Goal: Transaction & Acquisition: Purchase product/service

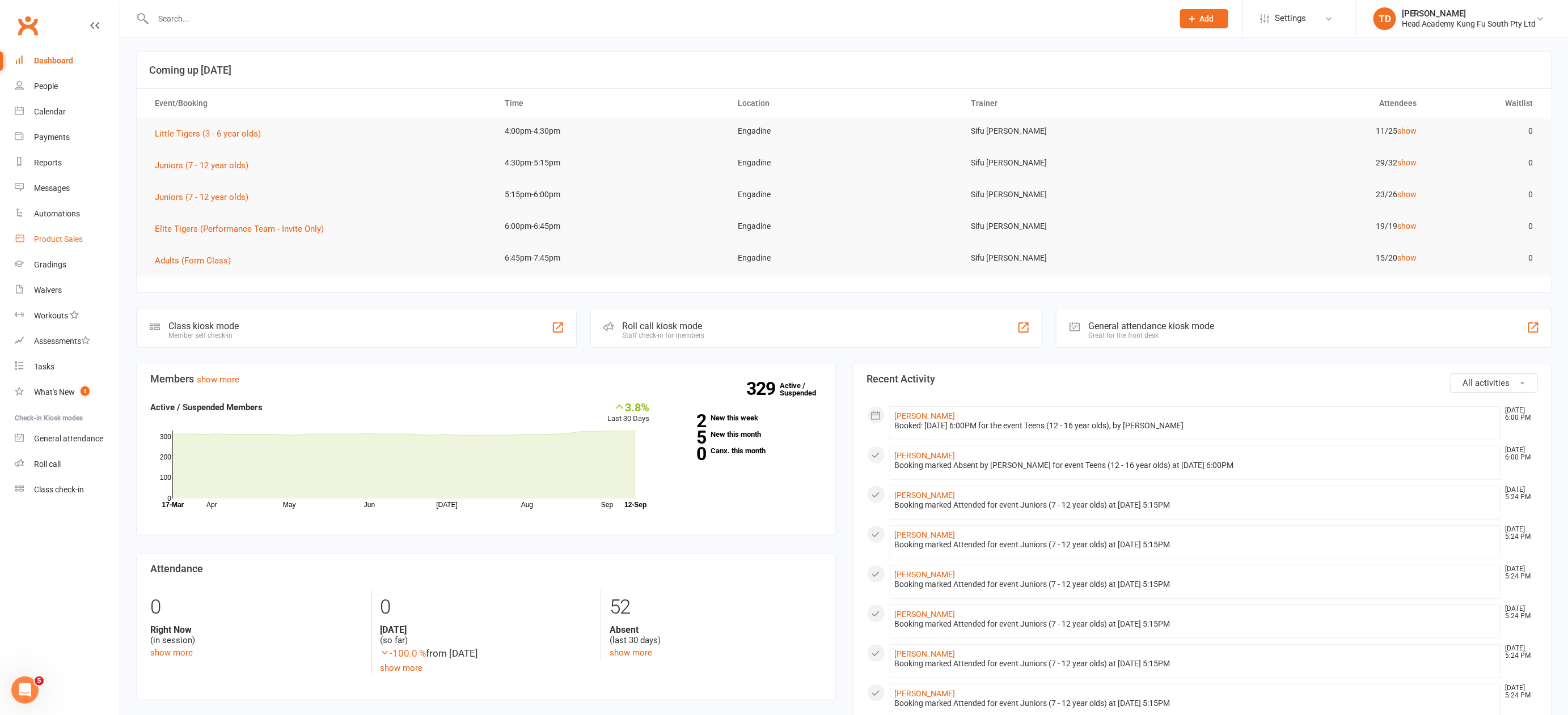
scroll to position [5, 0]
click at [61, 242] on div "Product Sales" at bounding box center [59, 239] width 49 height 9
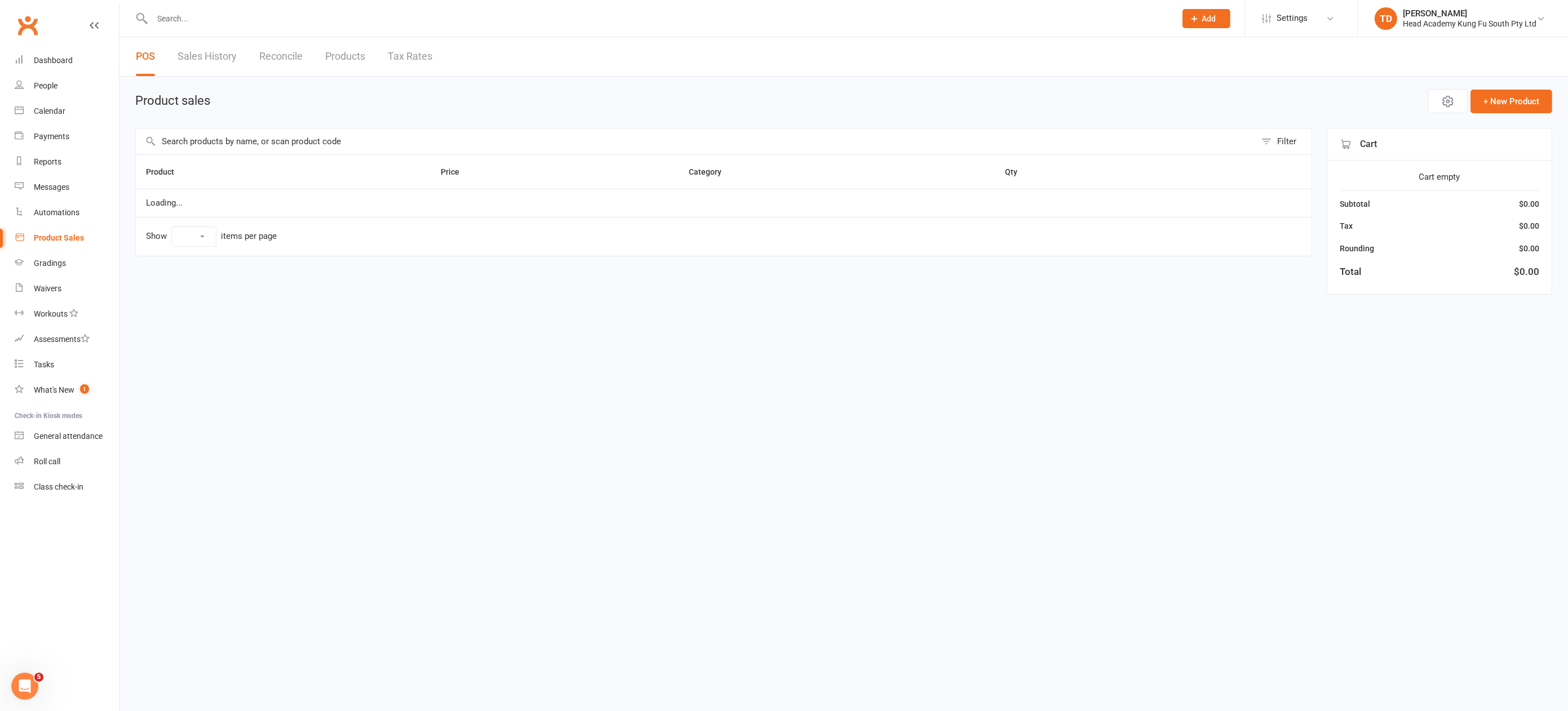
select select "50"
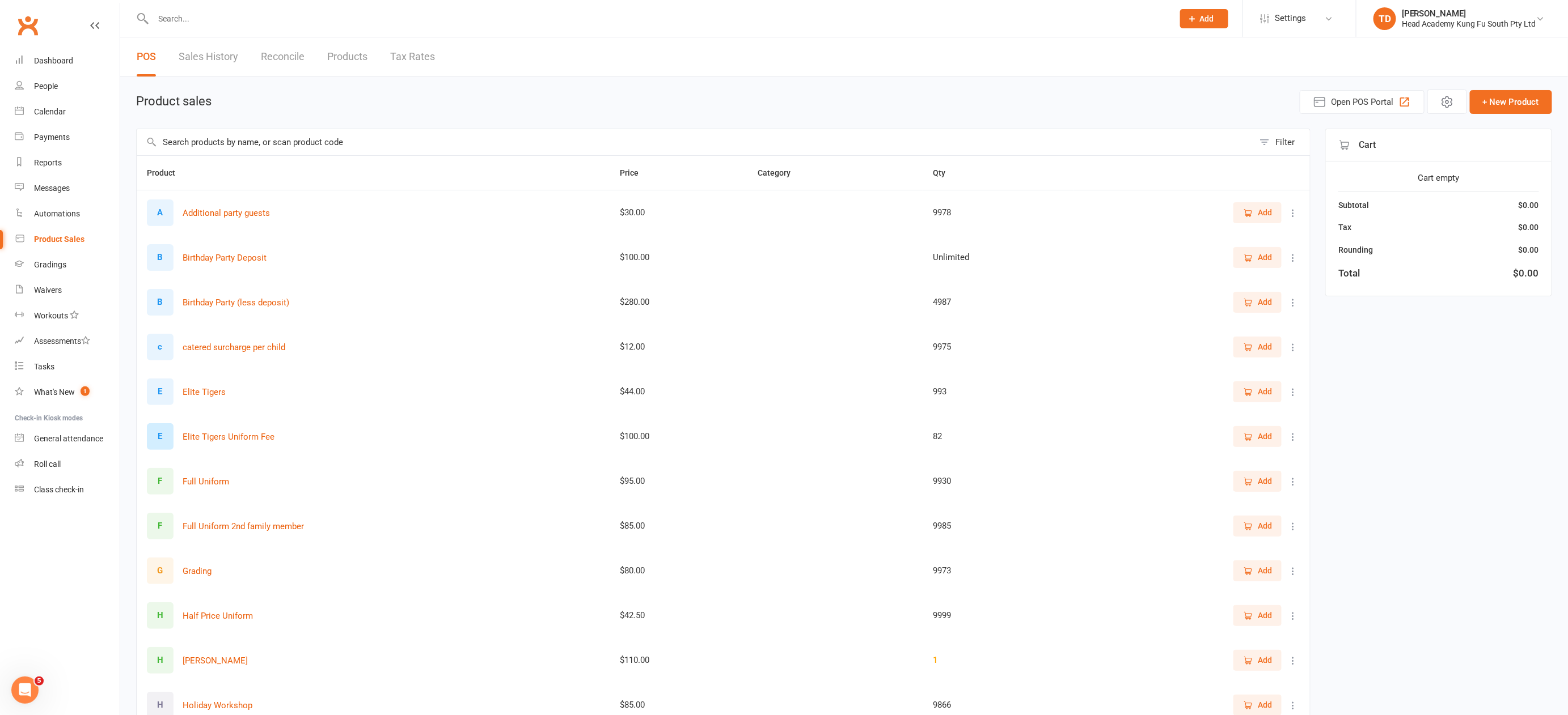
click at [188, 21] on input "text" at bounding box center [657, 18] width 1015 height 16
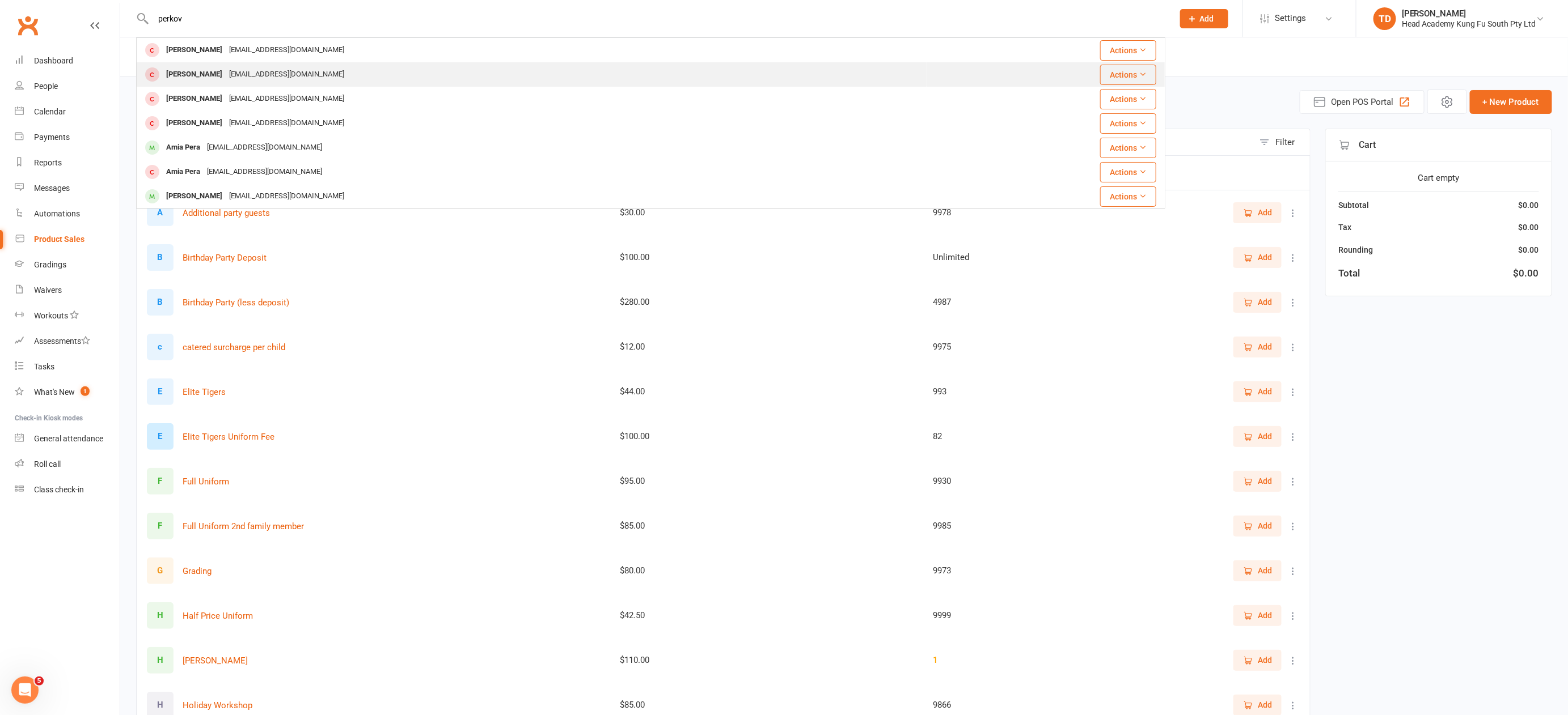
type input "perkov"
click at [203, 76] on div "[PERSON_NAME]" at bounding box center [194, 74] width 63 height 16
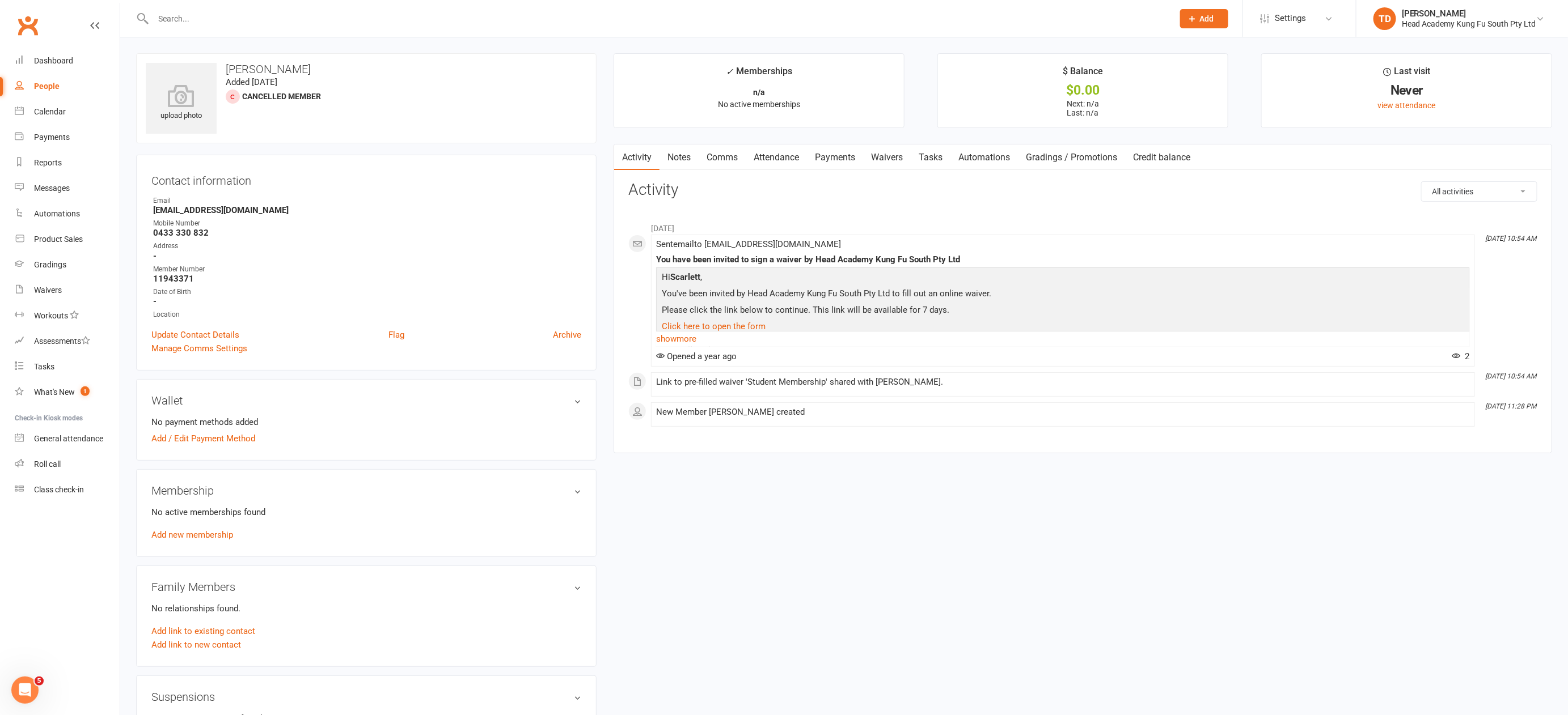
click at [785, 158] on link "Attendance" at bounding box center [776, 158] width 62 height 26
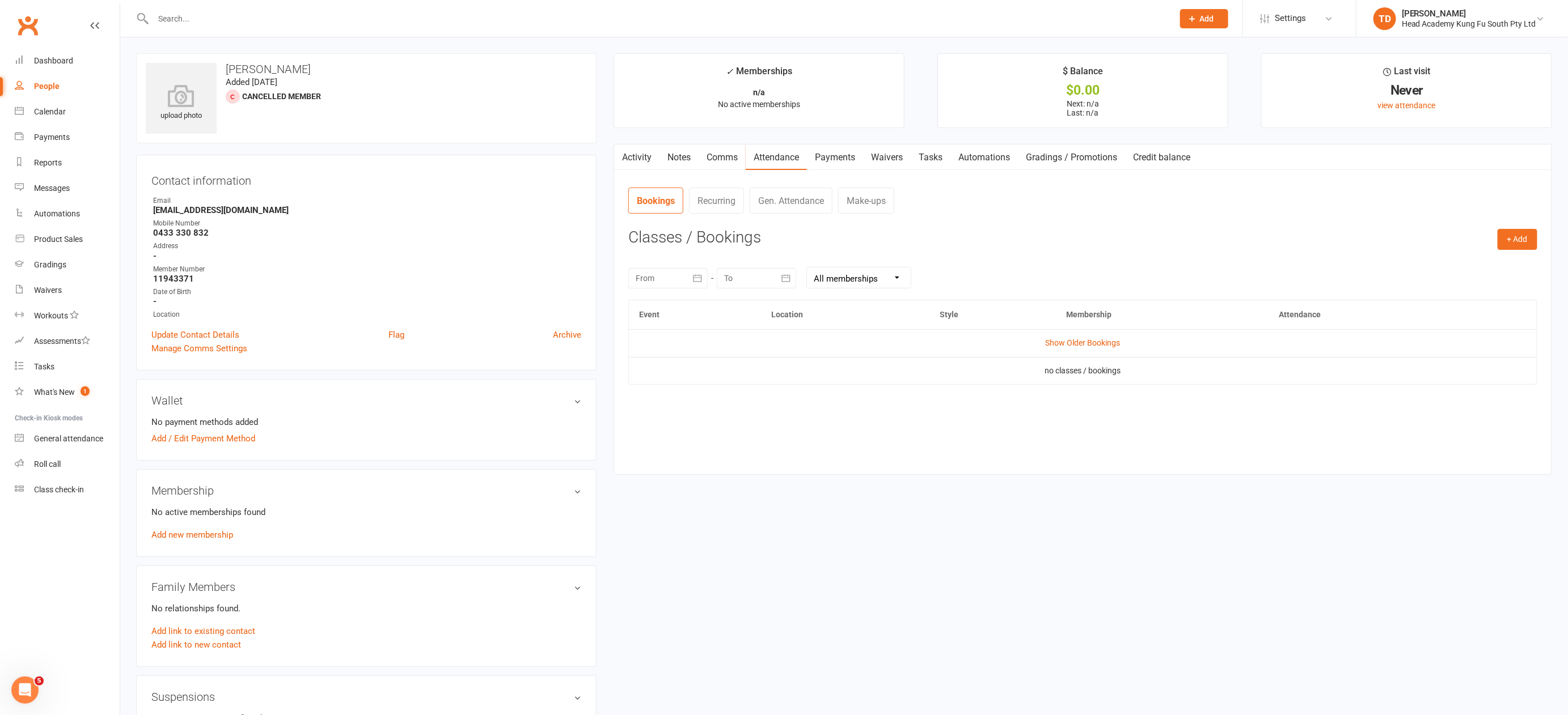
click at [644, 158] on link "Activity" at bounding box center [637, 158] width 45 height 26
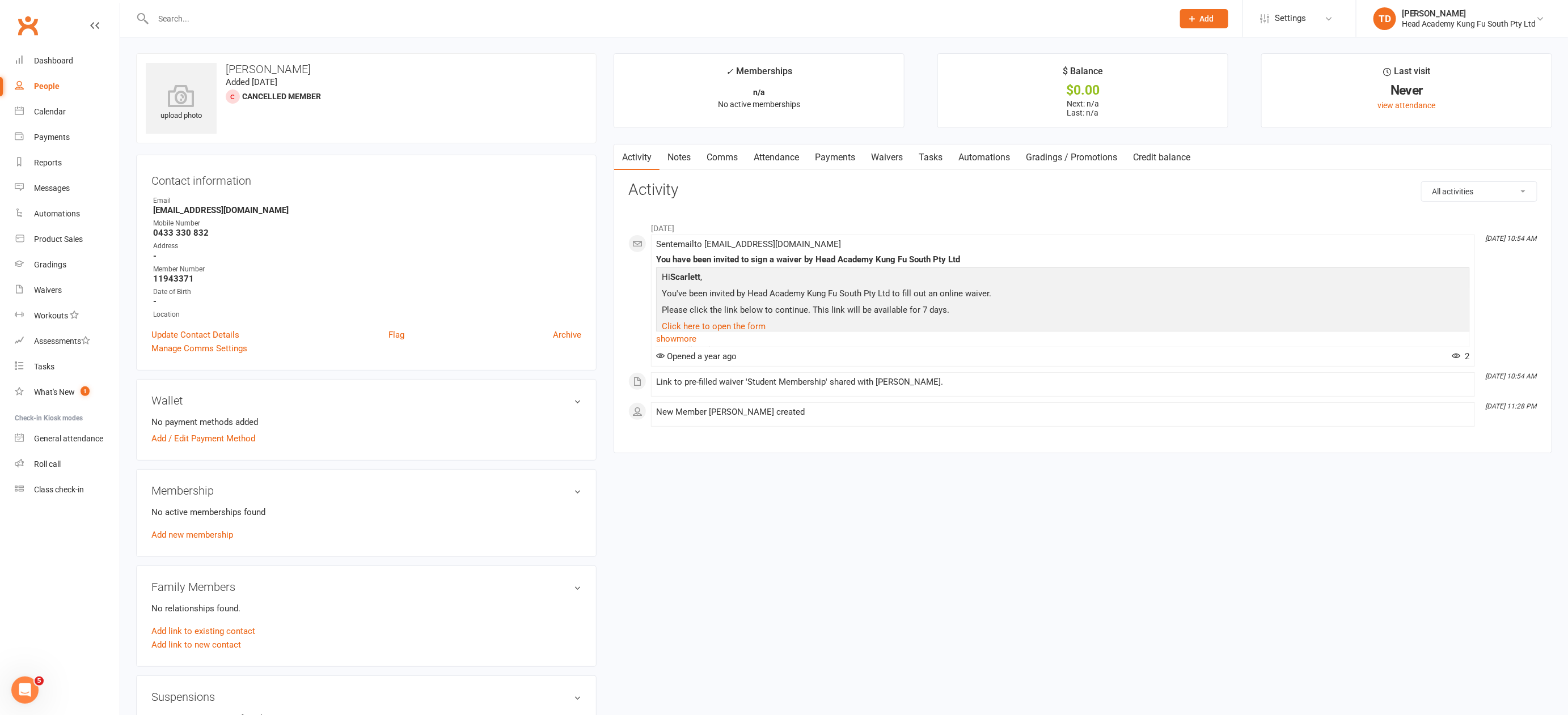
click at [202, 21] on input "text" at bounding box center [657, 18] width 1015 height 16
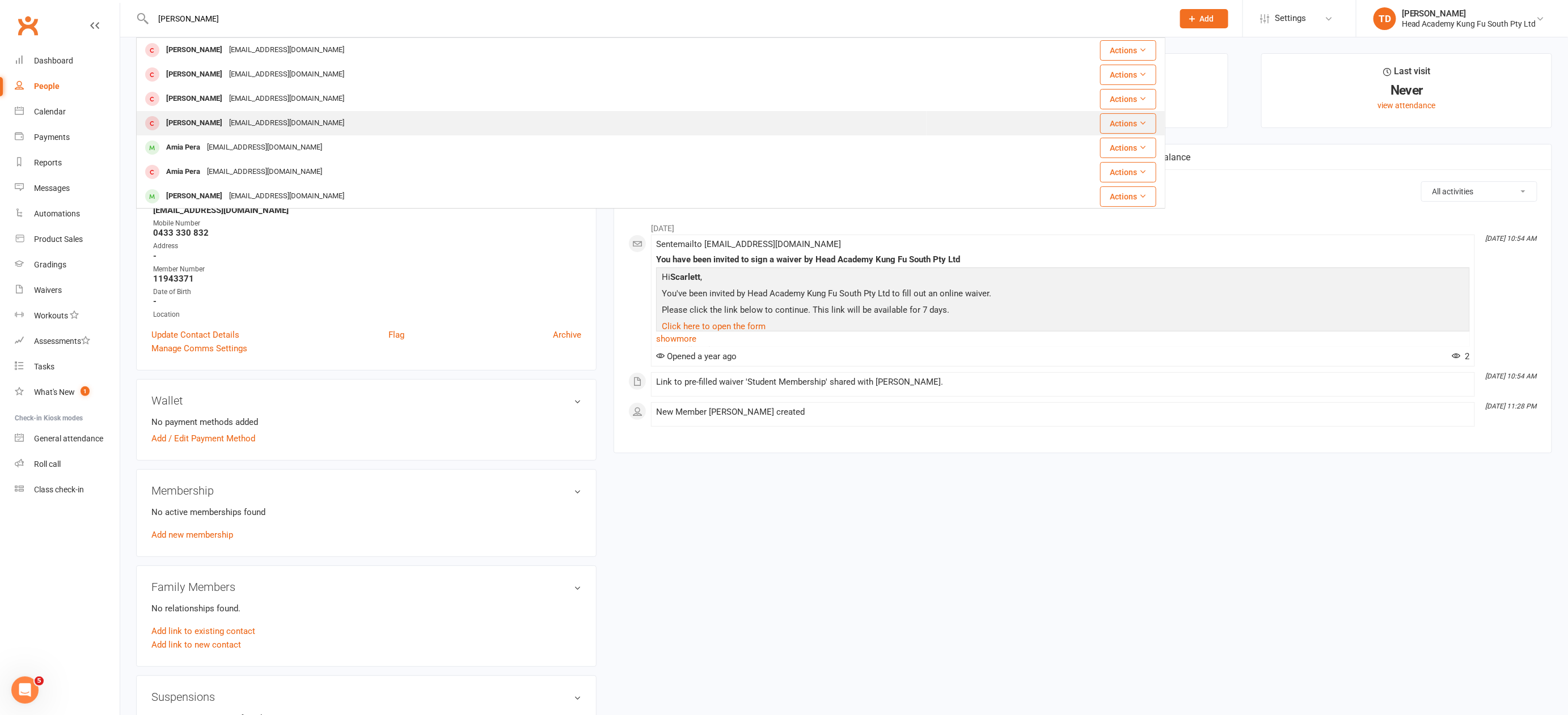
type input "[PERSON_NAME]"
click at [211, 119] on div "[PERSON_NAME]" at bounding box center [194, 123] width 63 height 16
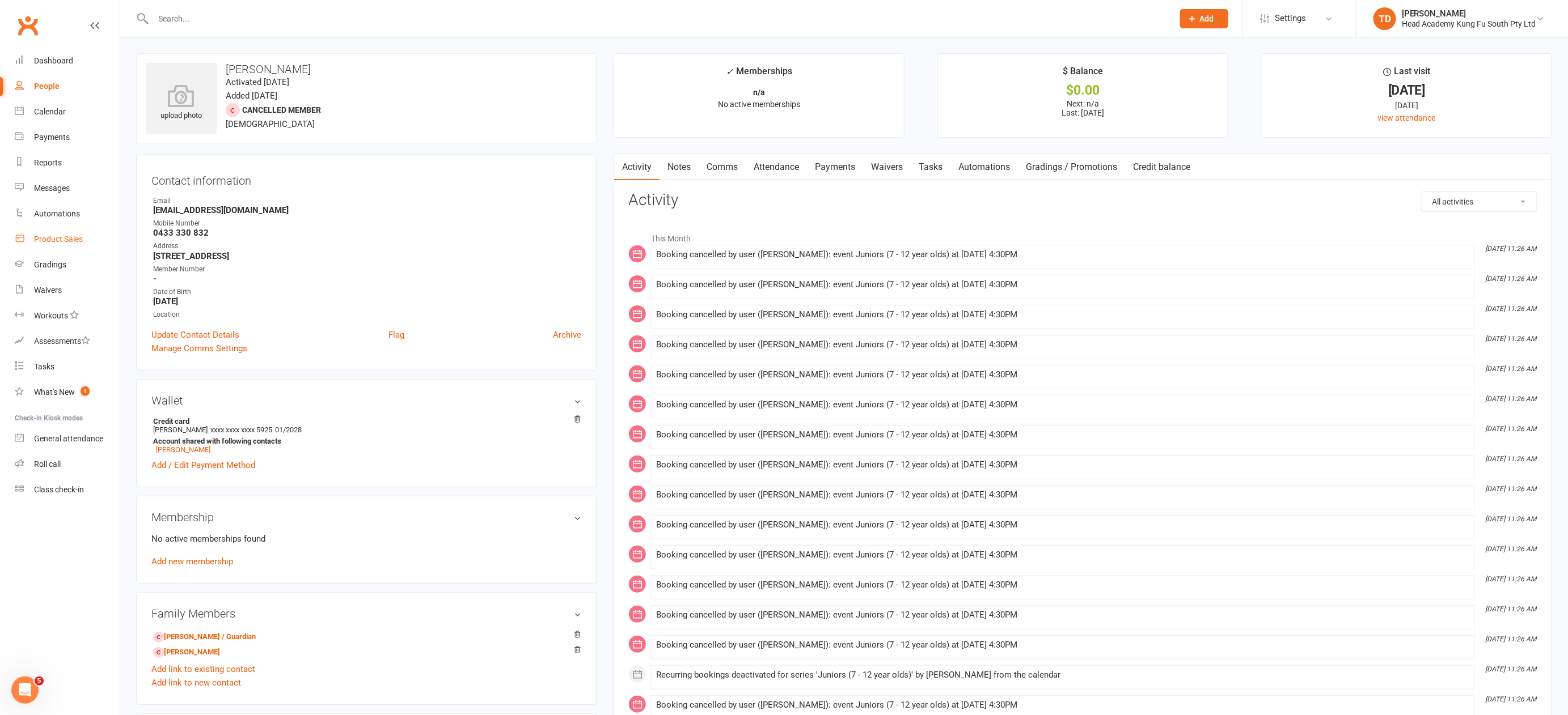
click at [66, 239] on div "Product Sales" at bounding box center [59, 239] width 49 height 9
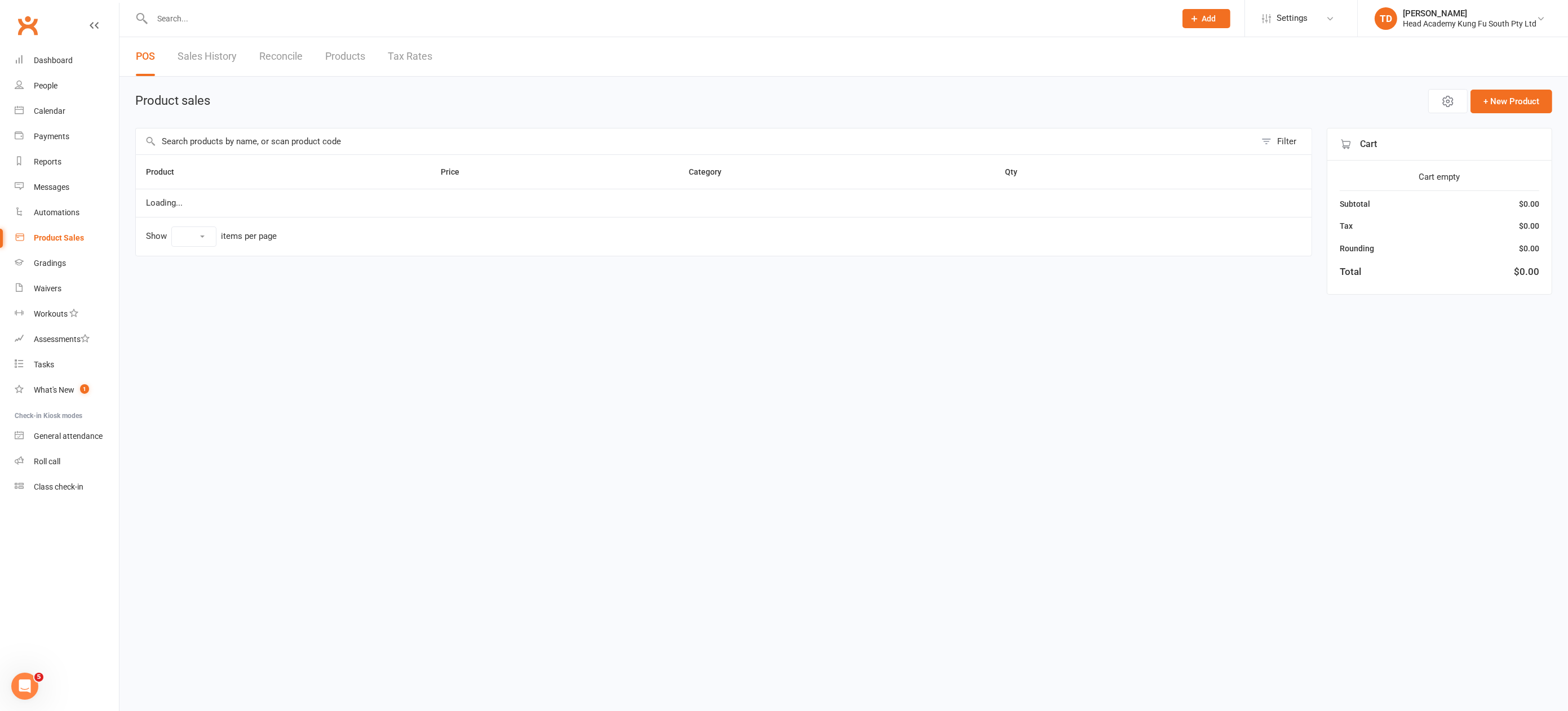
select select "50"
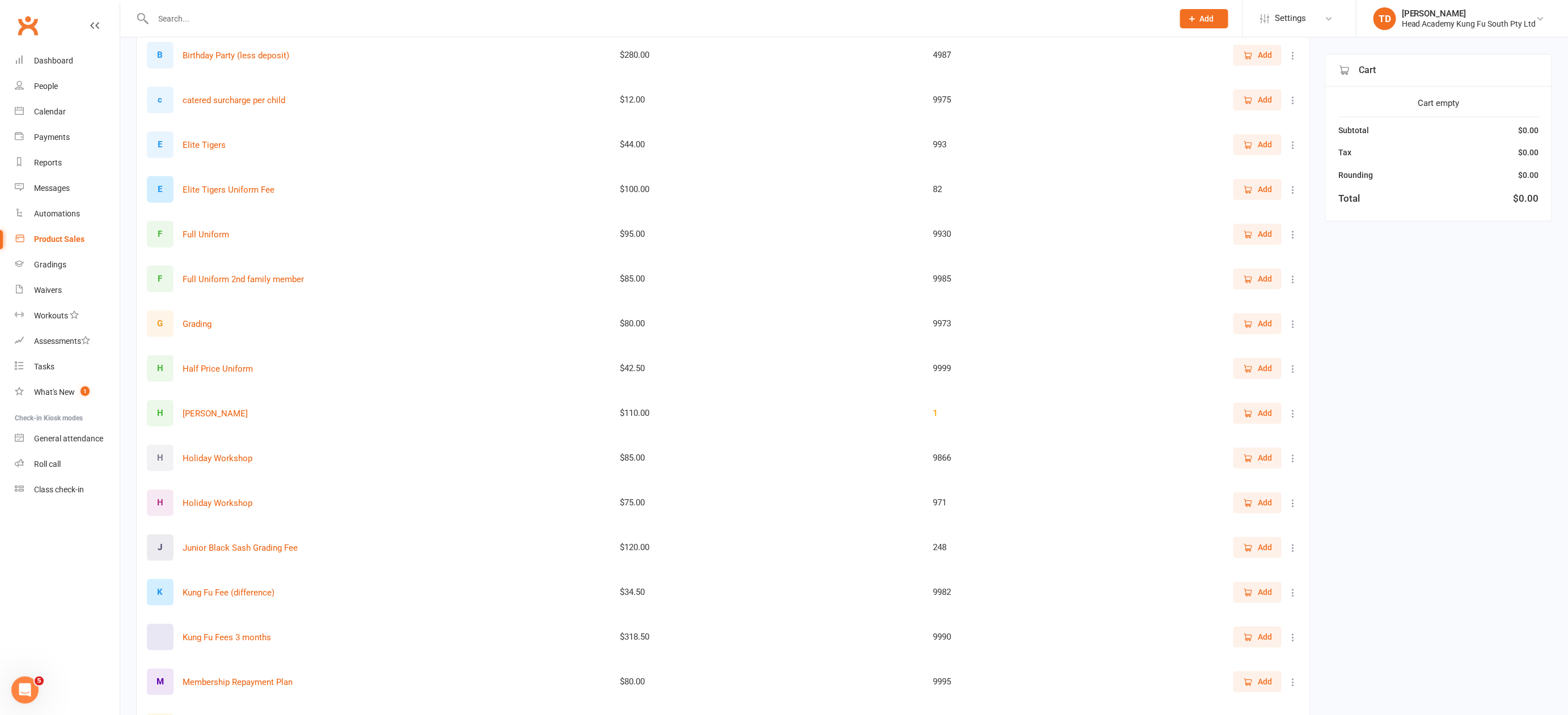
scroll to position [248, 0]
click at [1293, 586] on icon at bounding box center [1293, 592] width 11 height 11
click at [1236, 604] on link "View / Edit" at bounding box center [1234, 612] width 113 height 23
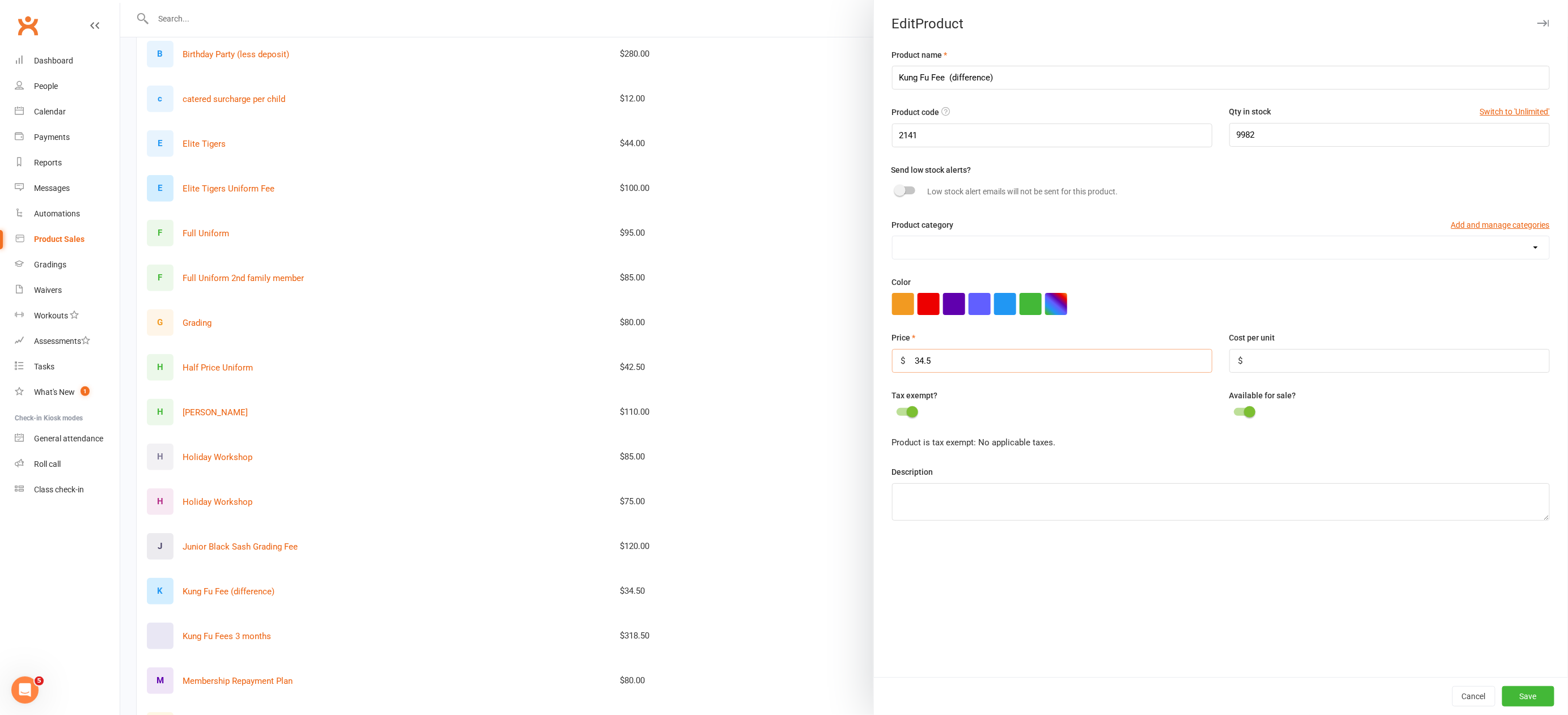
drag, startPoint x: 928, startPoint y: 357, endPoint x: 890, endPoint y: 357, distance: 38.0
click at [892, 357] on input "34.5" at bounding box center [1052, 360] width 321 height 24
type input "53"
click at [1511, 693] on button "Save" at bounding box center [1527, 697] width 52 height 21
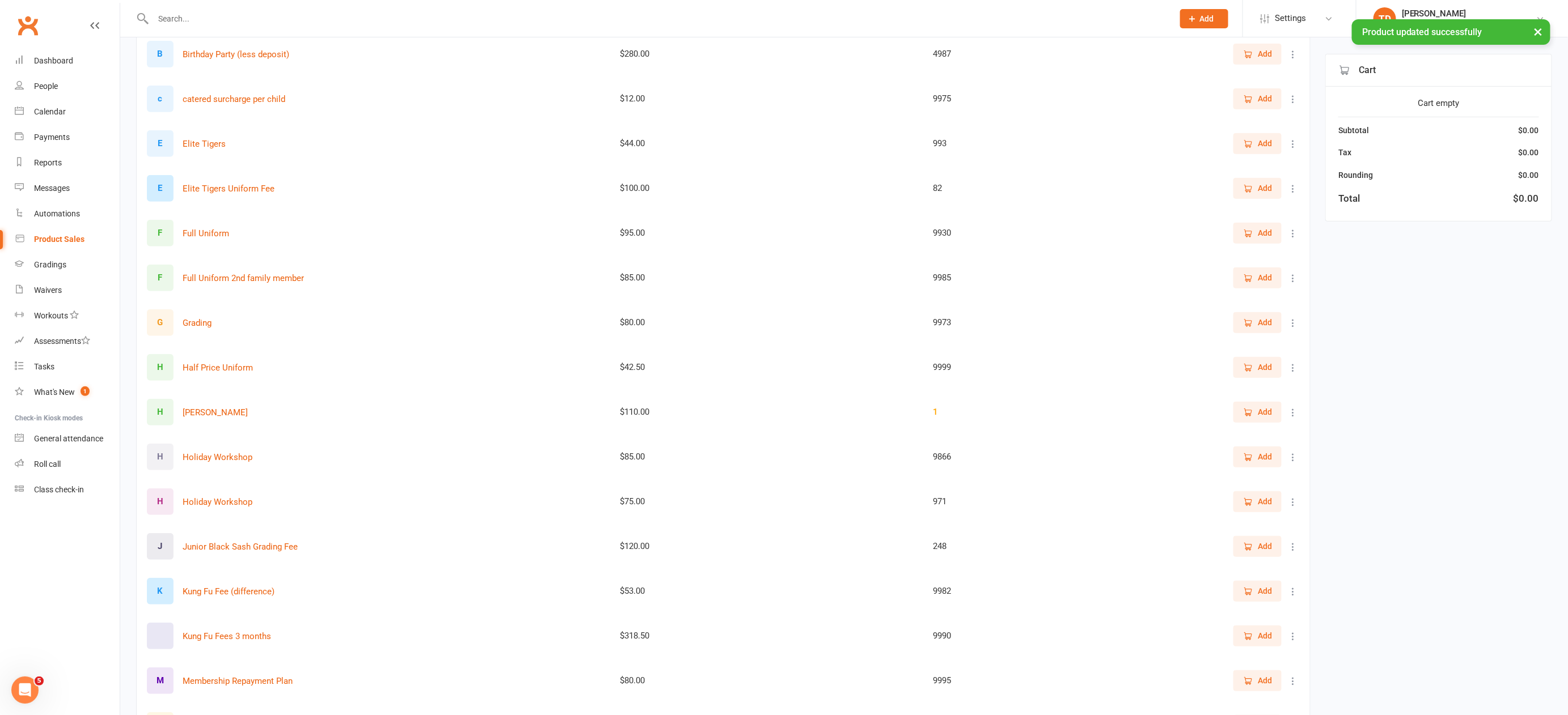
click at [1247, 592] on icon "button" at bounding box center [1248, 592] width 7 height 6
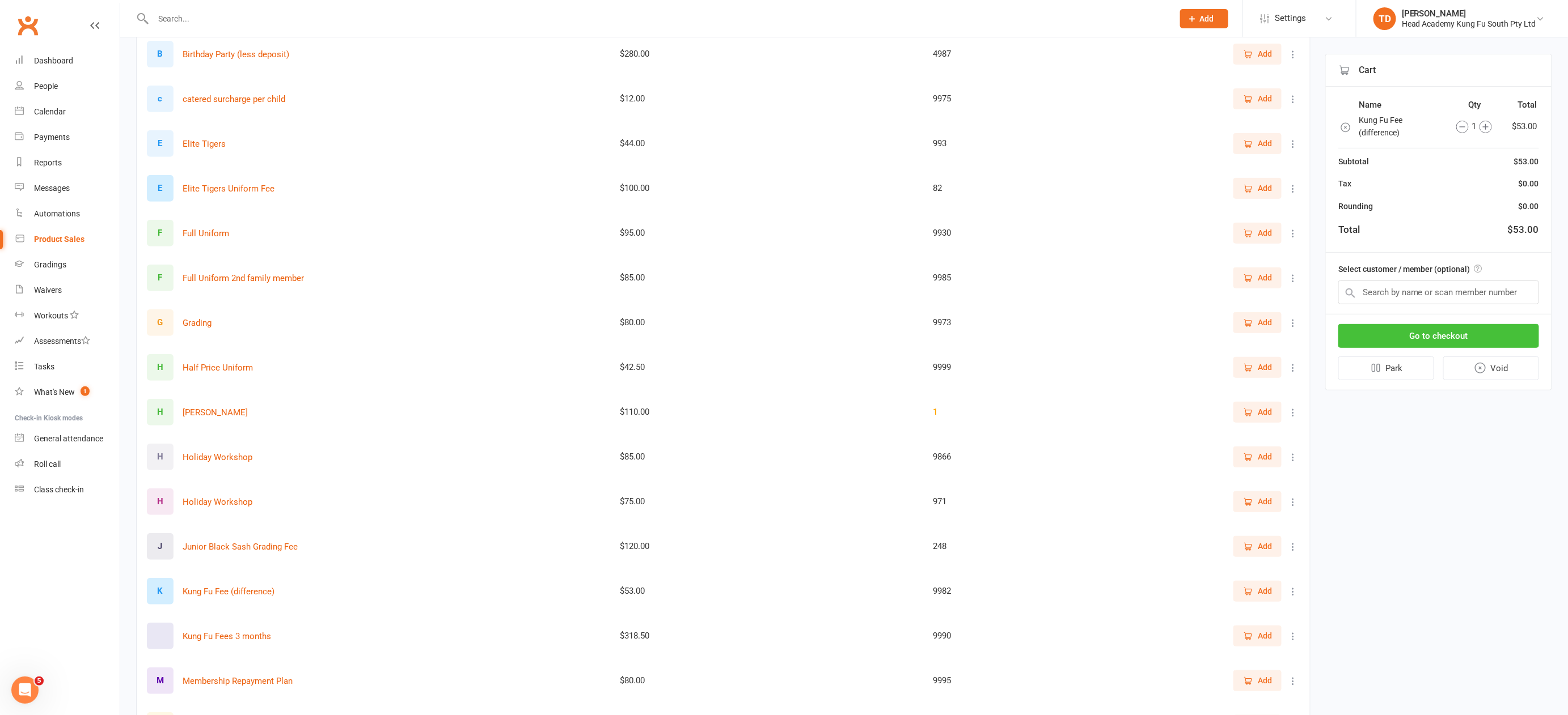
click at [1425, 334] on button "Go to checkout" at bounding box center [1438, 336] width 201 height 24
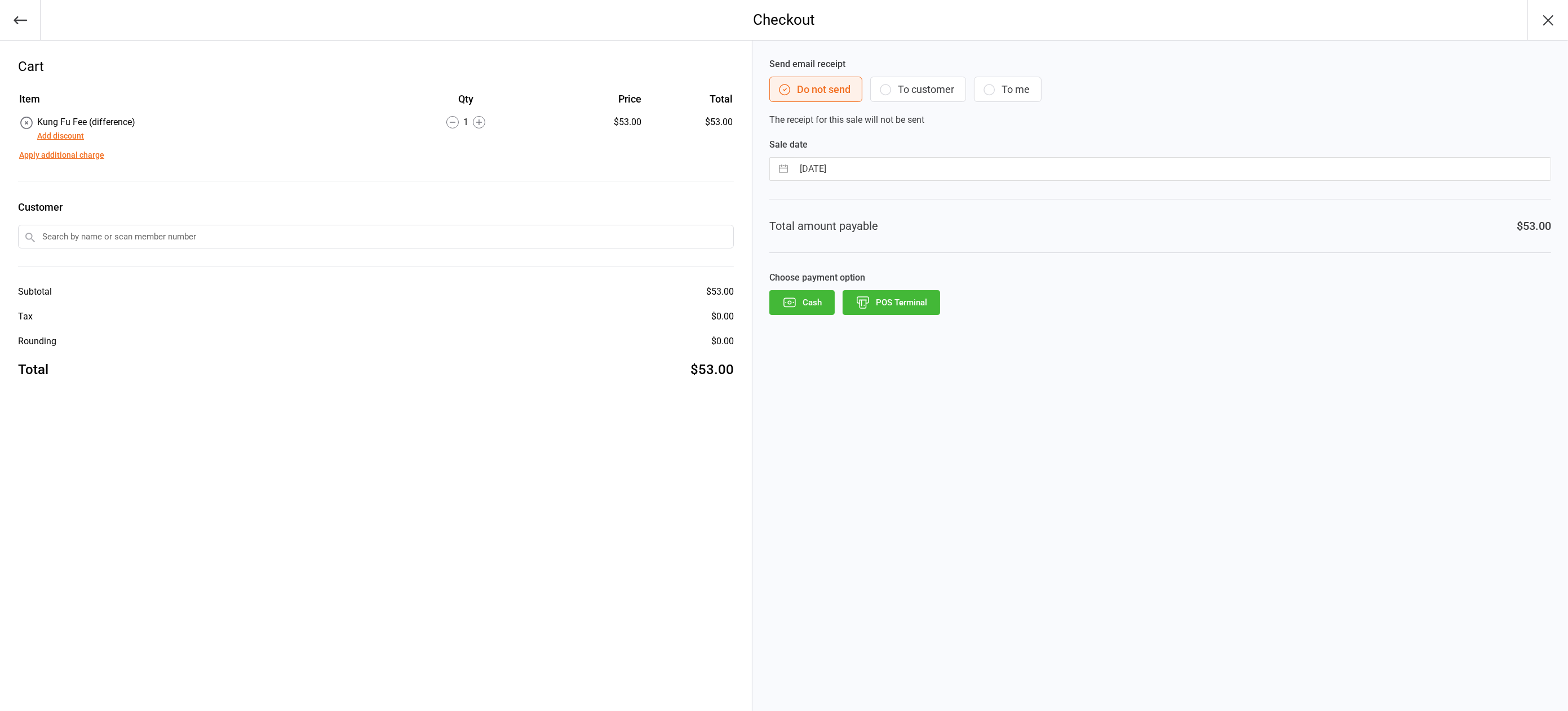
click at [164, 238] on input "text" at bounding box center [375, 236] width 716 height 24
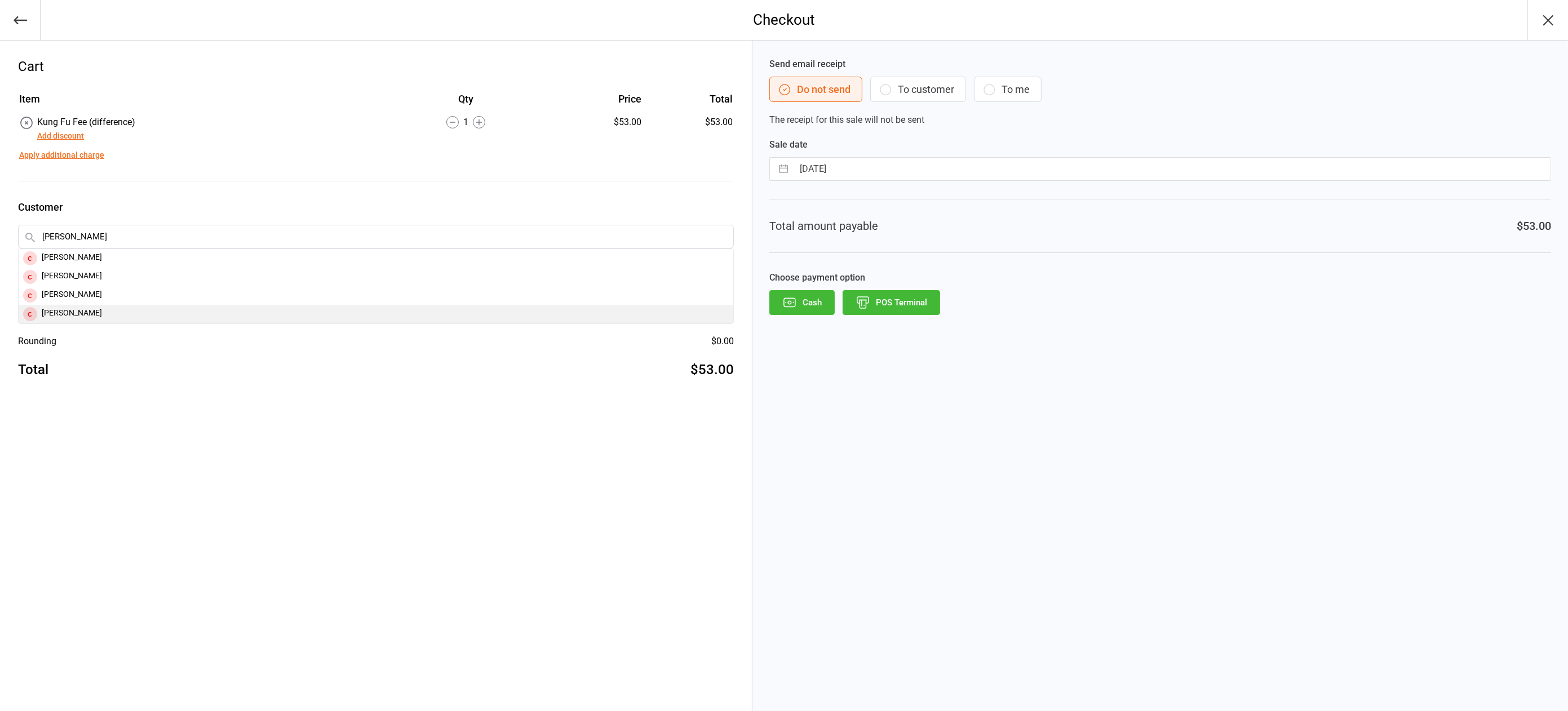
type input "[PERSON_NAME]"
click at [163, 306] on div "[PERSON_NAME]" at bounding box center [376, 314] width 715 height 19
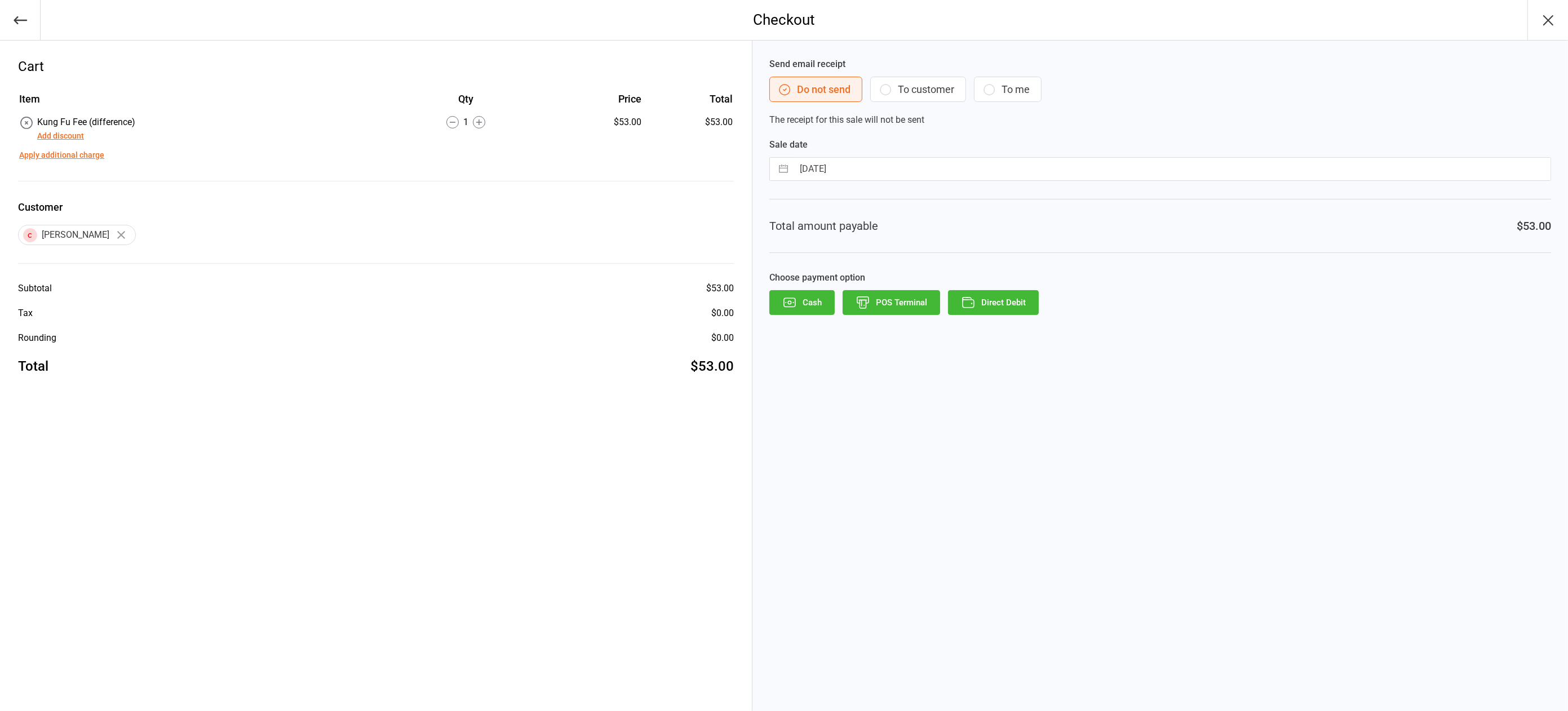
click at [888, 90] on icon "button" at bounding box center [885, 89] width 13 height 13
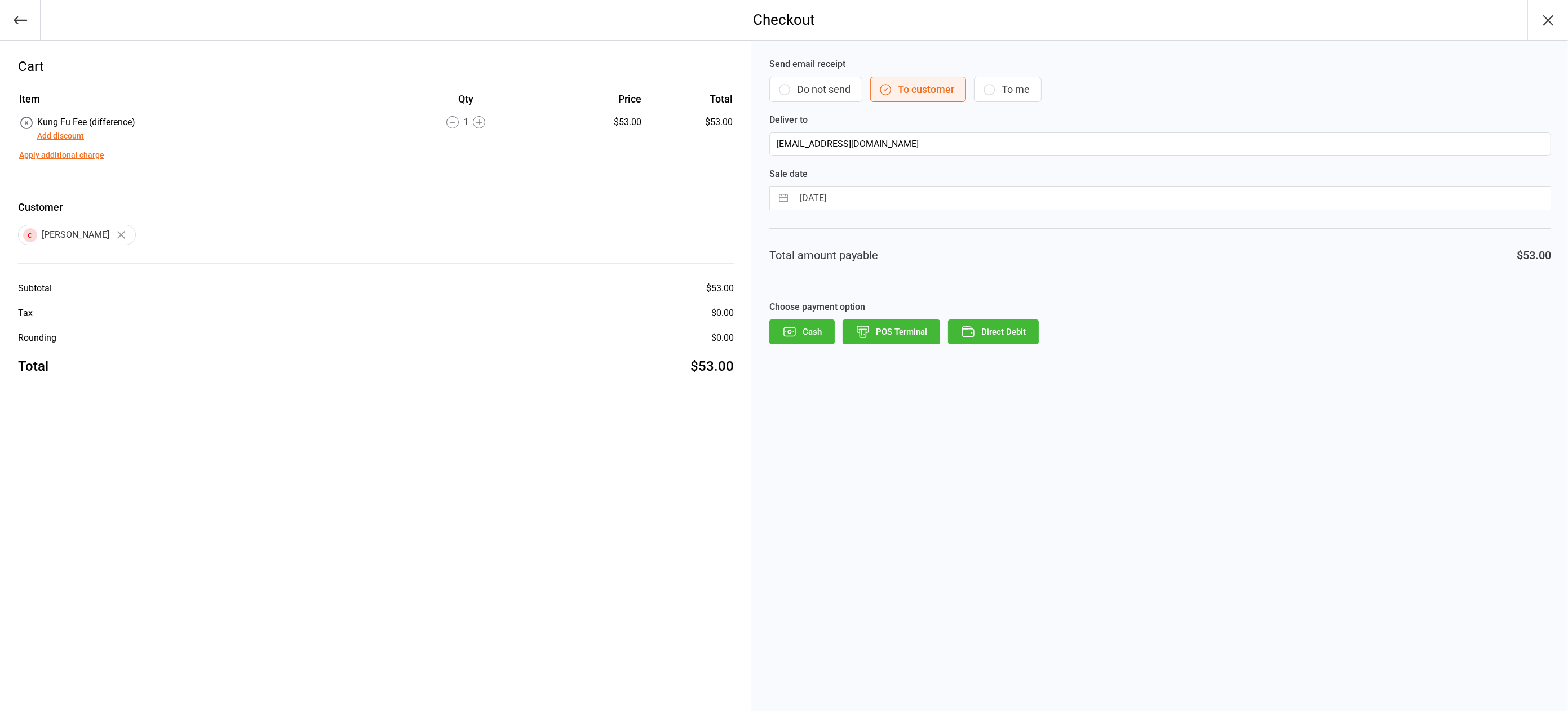
click at [1018, 330] on button "Direct Debit" at bounding box center [993, 332] width 90 height 24
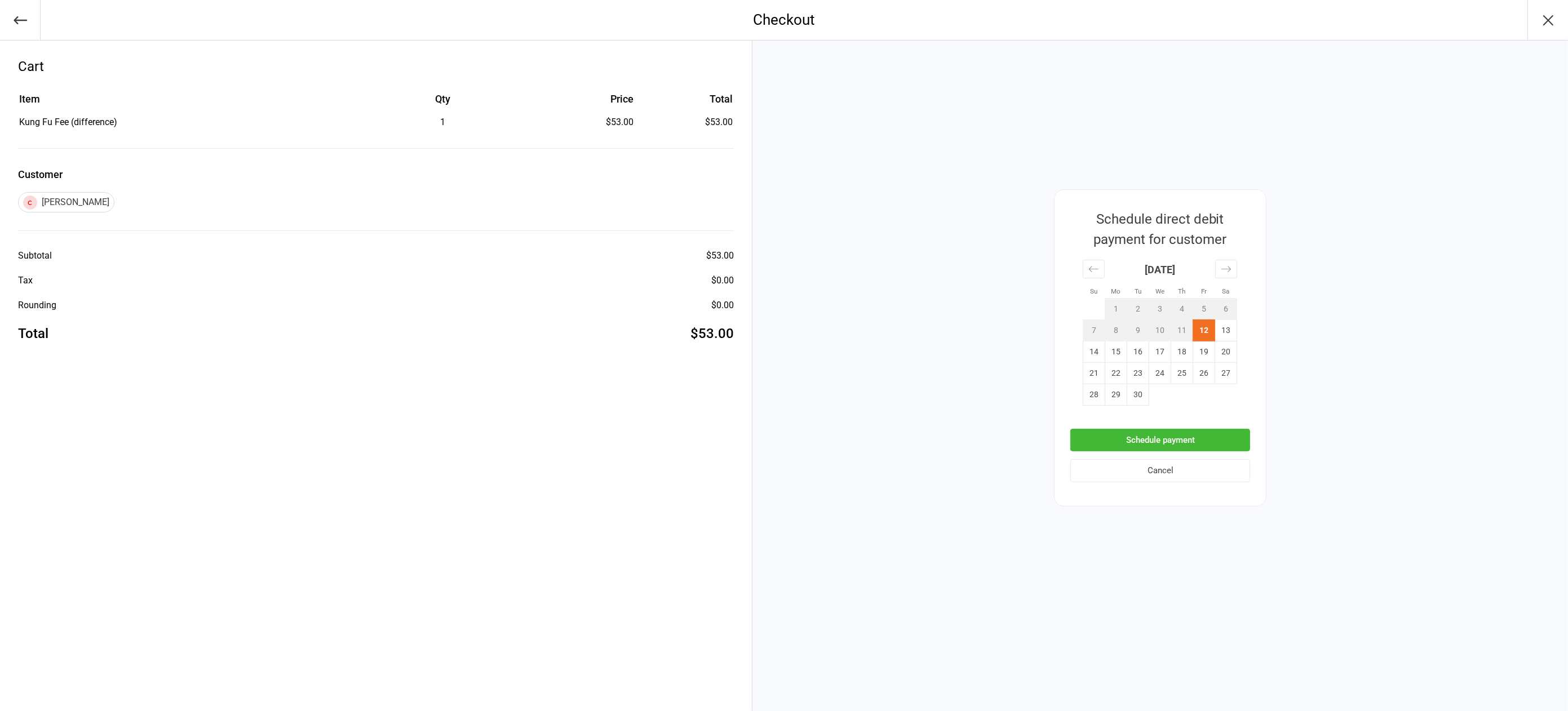
click at [1123, 441] on button "Schedule payment" at bounding box center [1160, 440] width 180 height 24
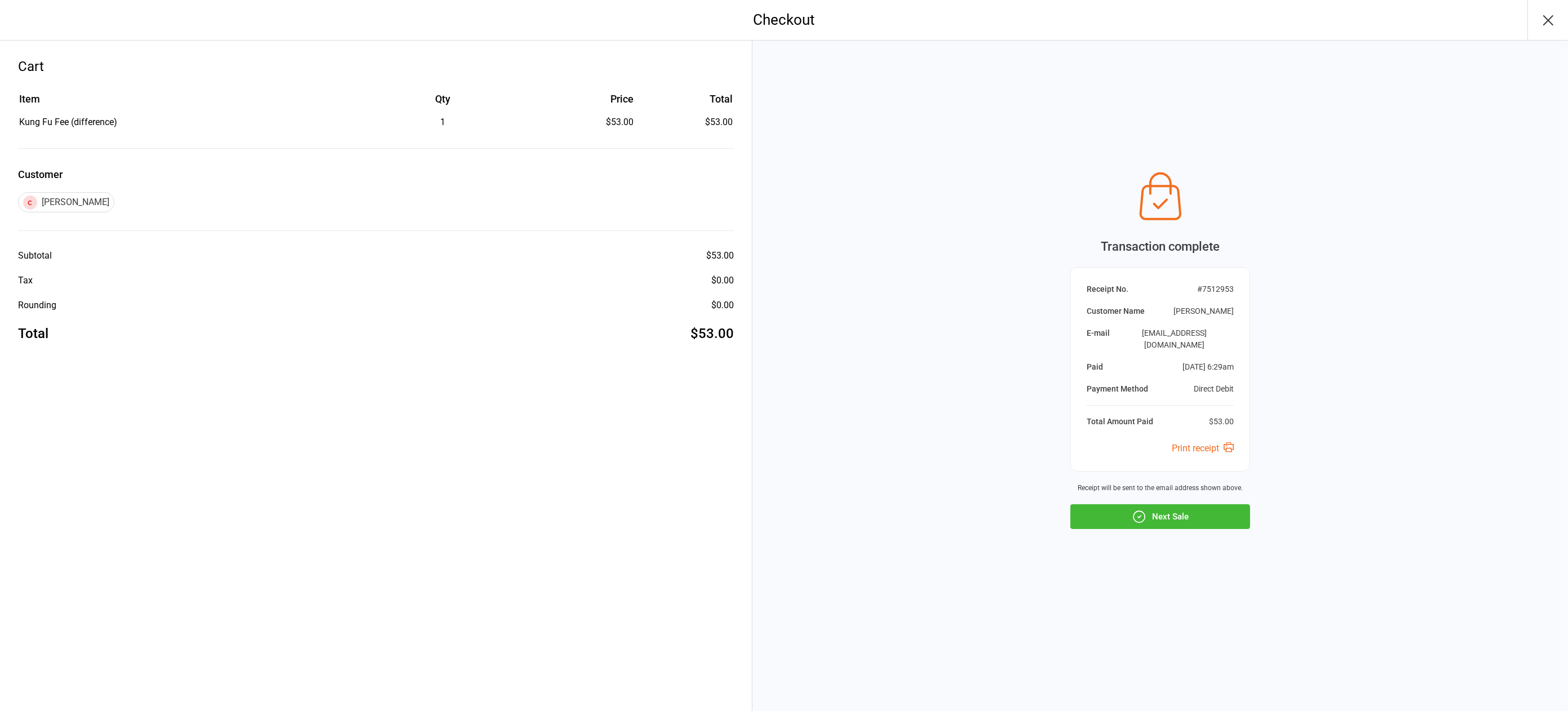
click at [1203, 514] on button "Next Sale" at bounding box center [1160, 516] width 180 height 24
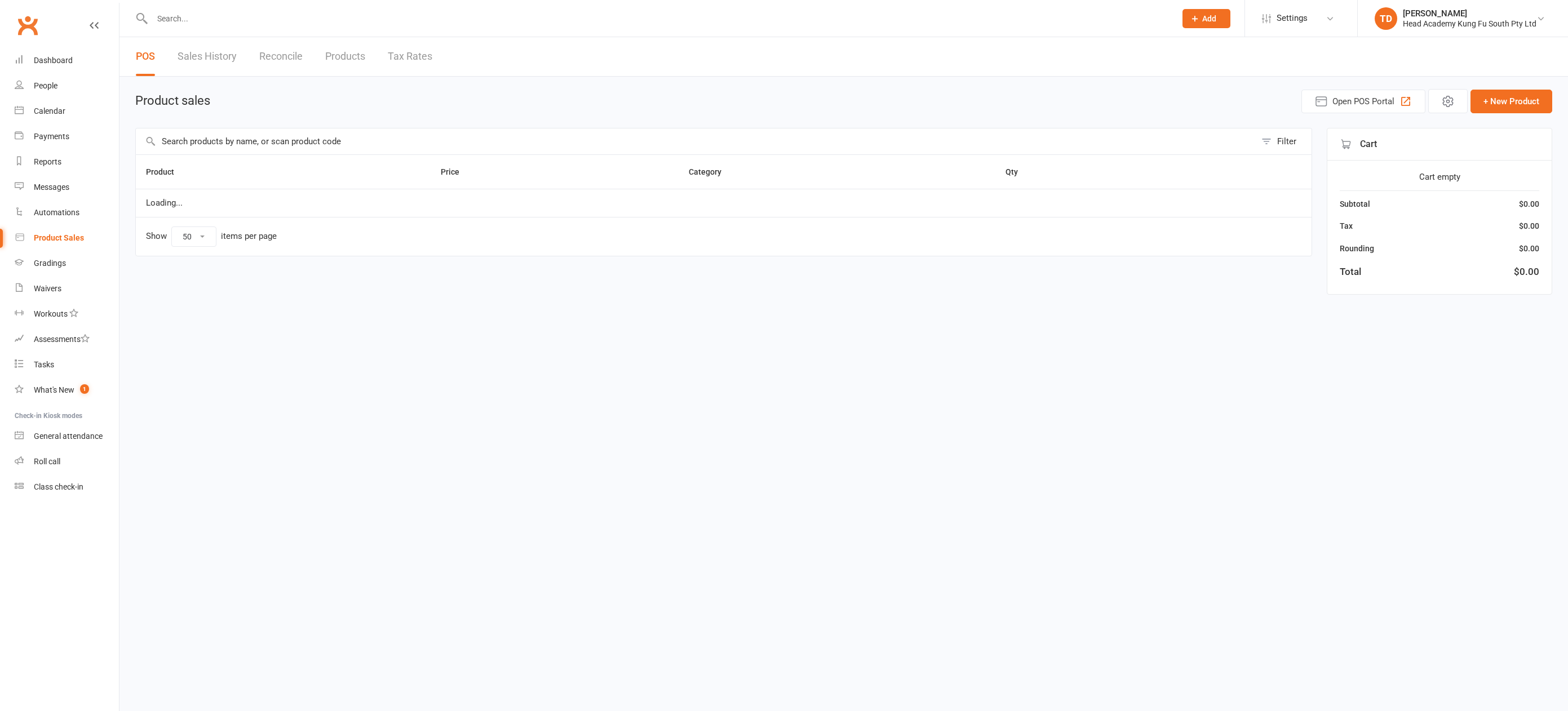
select select "50"
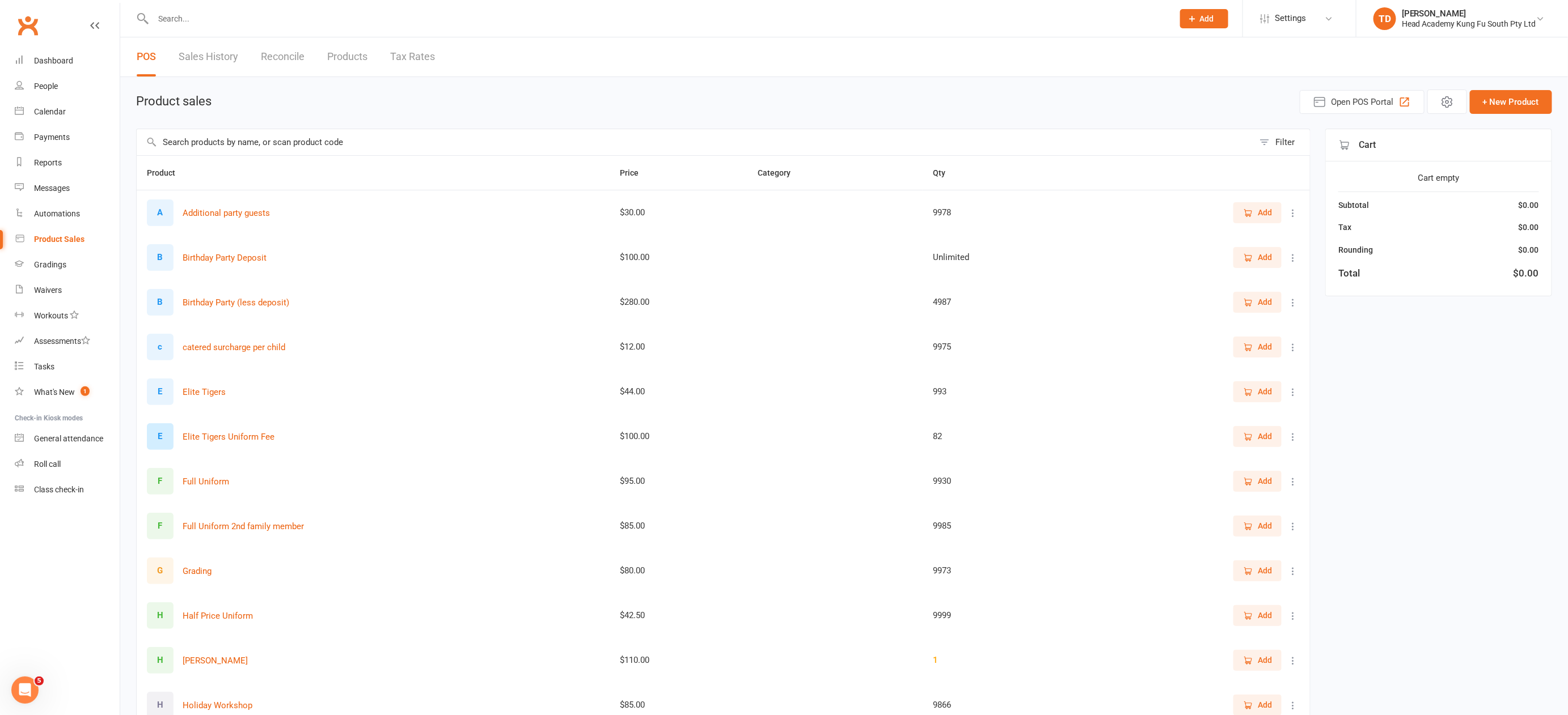
click at [185, 20] on input "text" at bounding box center [657, 18] width 1015 height 16
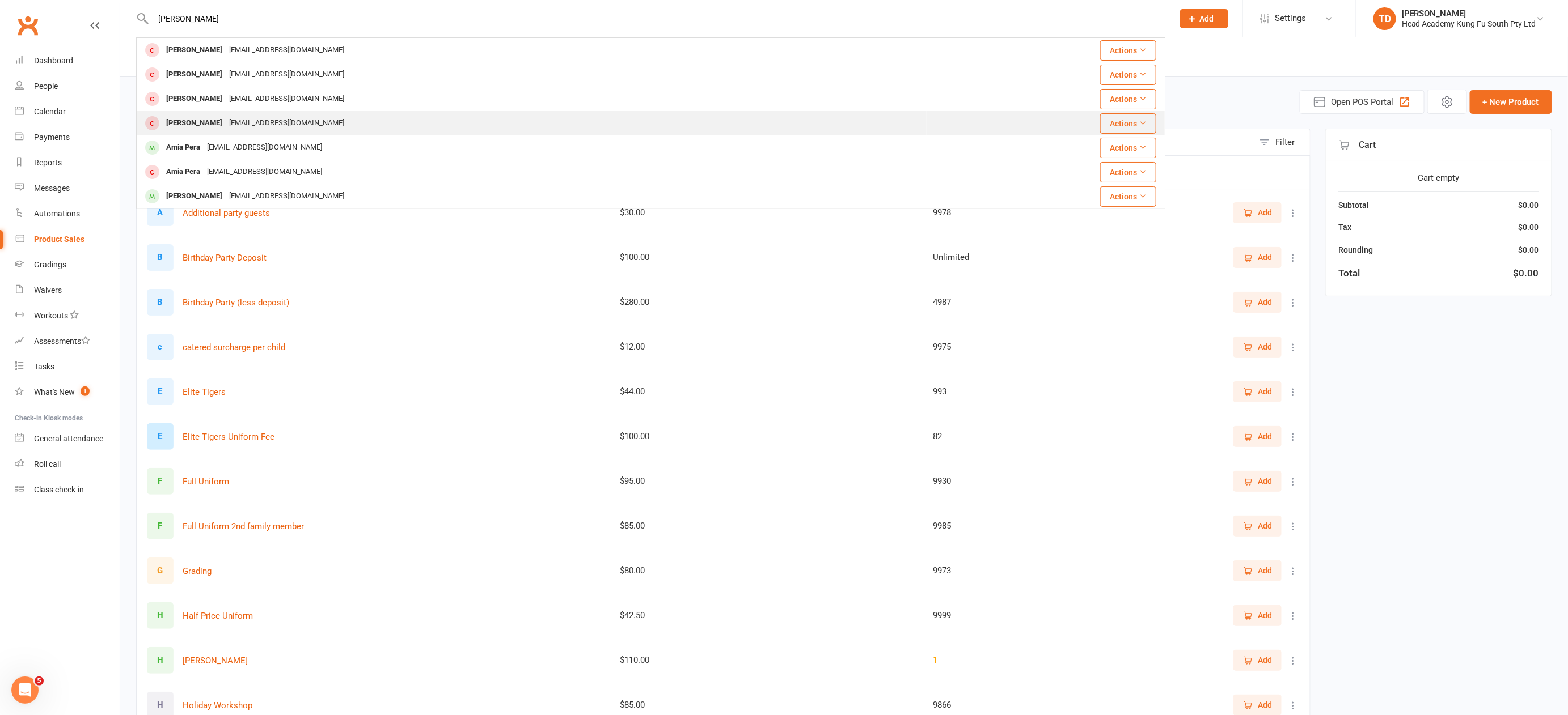
type input "[PERSON_NAME]"
click at [206, 121] on div "[PERSON_NAME]" at bounding box center [194, 123] width 63 height 16
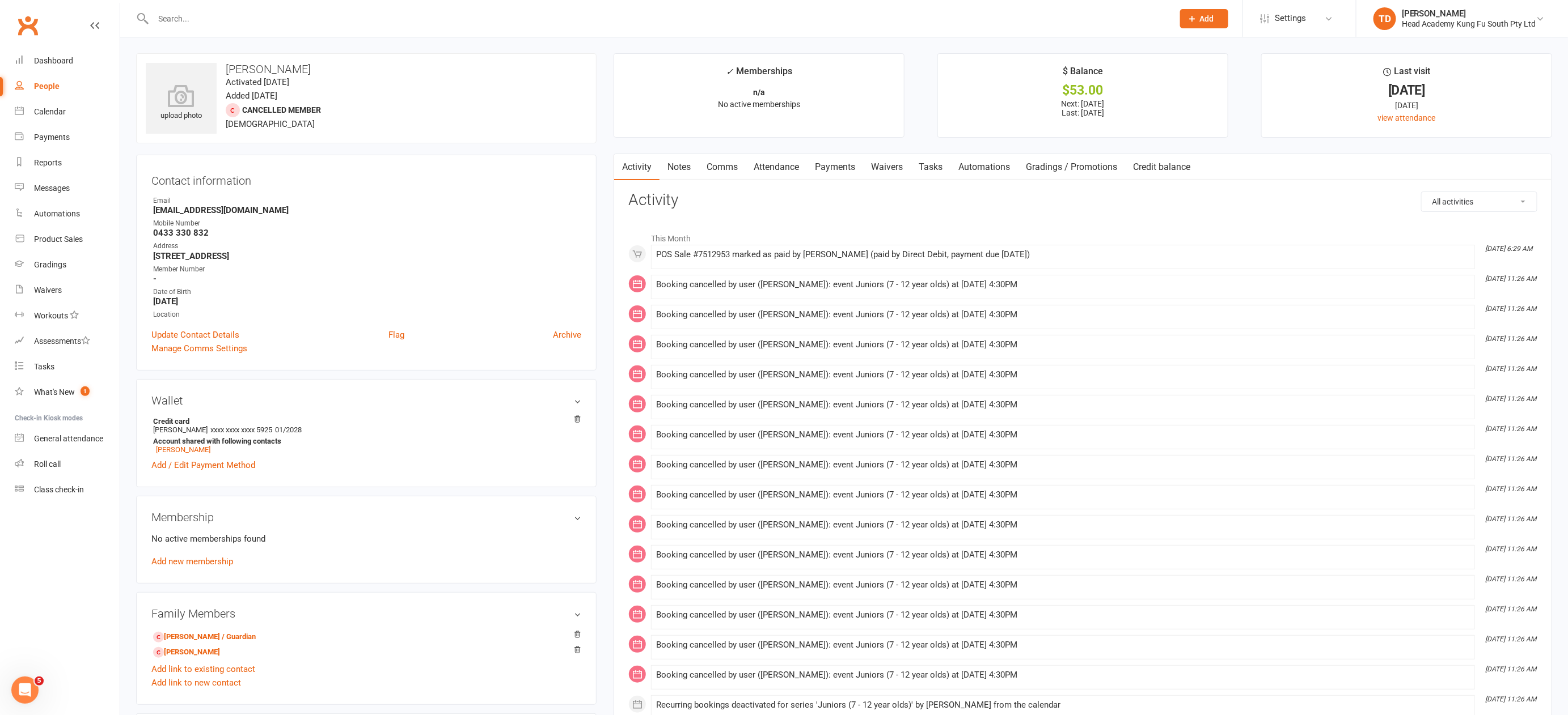
click at [847, 164] on link "Payments" at bounding box center [835, 167] width 56 height 26
